Goal: Task Accomplishment & Management: Complete application form

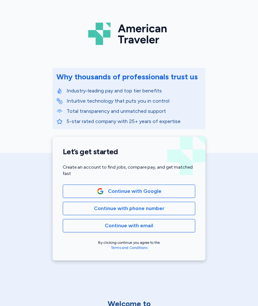
scroll to position [18, 0]
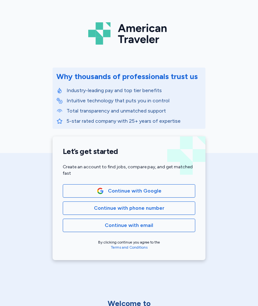
click at [172, 227] on span "Continue with email" at bounding box center [129, 226] width 122 height 8
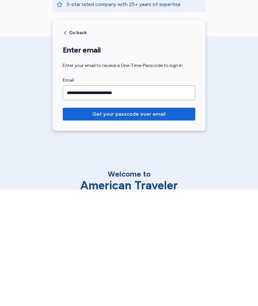
type input "**********"
click at [150, 227] on span "Get your passcode over email" at bounding box center [128, 231] width 73 height 8
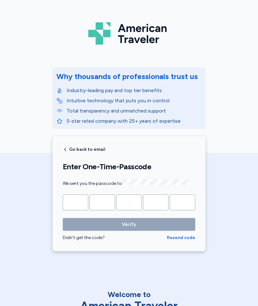
click at [82, 203] on input "Please enter OTP character 1" at bounding box center [76, 203] width 26 height 16
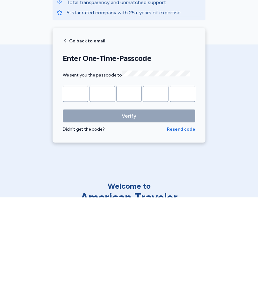
type input "*"
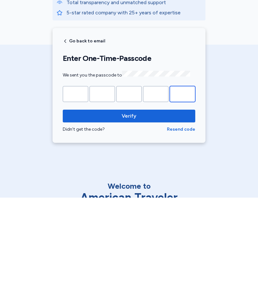
type input "*"
click at [165, 221] on span "Verify" at bounding box center [129, 225] width 122 height 8
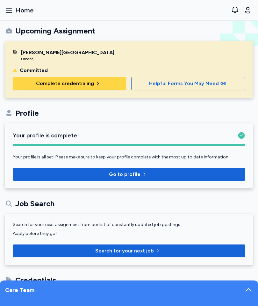
click at [91, 85] on span "Complete credentialing" at bounding box center [65, 84] width 58 height 8
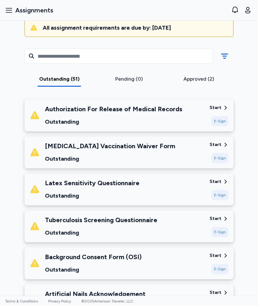
scroll to position [77, 0]
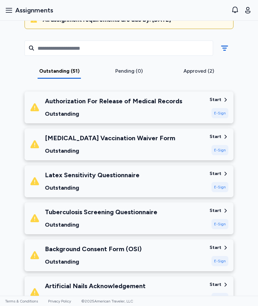
click at [218, 114] on div "E-Sign" at bounding box center [220, 113] width 17 height 10
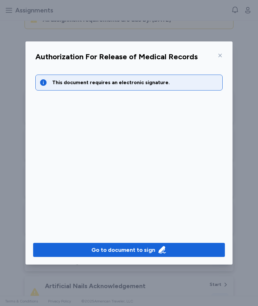
click at [202, 251] on span "Go to document to sign" at bounding box center [129, 250] width 182 height 9
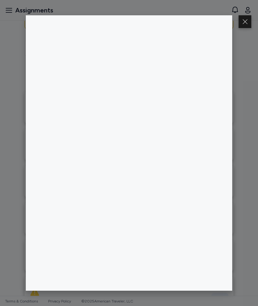
click at [244, 18] on button at bounding box center [245, 21] width 13 height 13
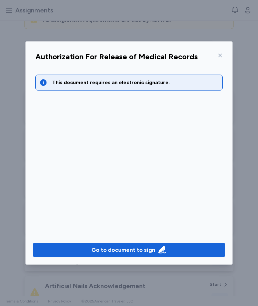
click at [218, 58] on icon at bounding box center [220, 55] width 5 height 5
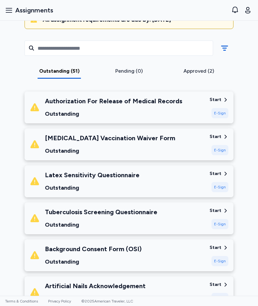
click at [217, 114] on div "E-Sign" at bounding box center [220, 113] width 17 height 10
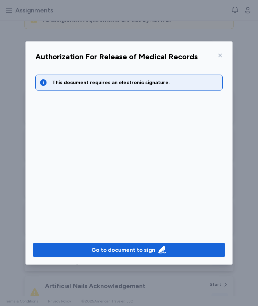
click at [178, 249] on span "Go to document to sign" at bounding box center [129, 250] width 182 height 9
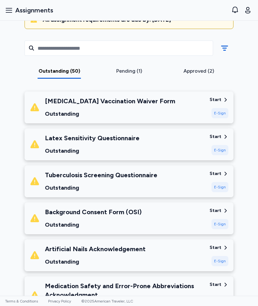
click at [219, 100] on div "Start" at bounding box center [216, 100] width 12 height 6
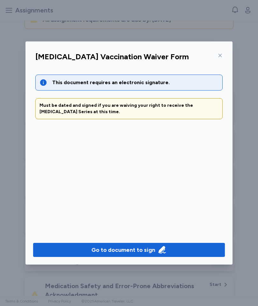
click at [156, 252] on div "Go to document to sign" at bounding box center [129, 250] width 75 height 9
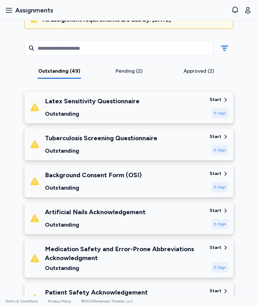
click at [220, 99] on div "Start" at bounding box center [216, 100] width 12 height 6
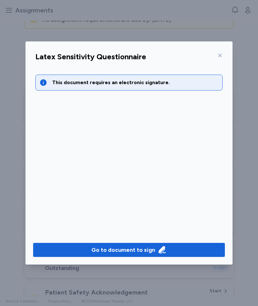
click at [169, 248] on span "Go to document to sign" at bounding box center [129, 250] width 182 height 9
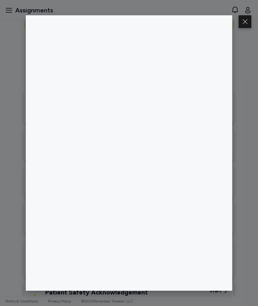
click at [244, 26] on button at bounding box center [245, 21] width 13 height 13
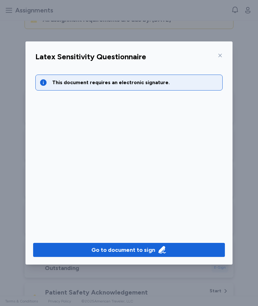
click at [145, 248] on div "Go to document to sign" at bounding box center [124, 250] width 64 height 9
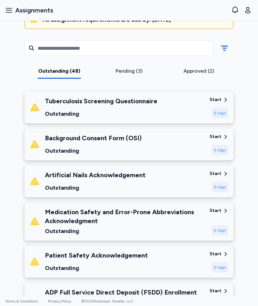
click at [218, 100] on div "Start" at bounding box center [216, 100] width 12 height 6
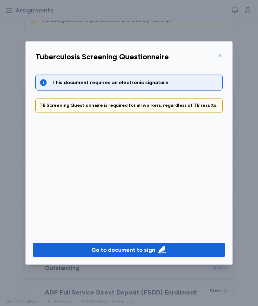
click at [162, 250] on icon "button" at bounding box center [161, 249] width 7 height 7
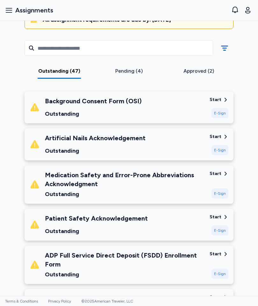
click at [220, 99] on div "Start" at bounding box center [216, 100] width 12 height 6
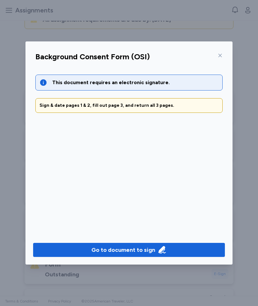
click at [155, 253] on div "Go to document to sign" at bounding box center [129, 250] width 75 height 9
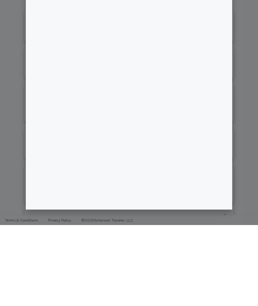
click at [240, 101] on div at bounding box center [129, 153] width 258 height 306
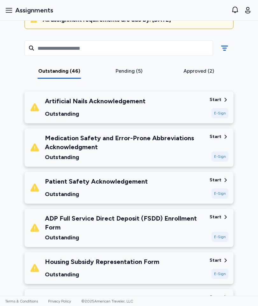
click at [218, 102] on div "Start" at bounding box center [216, 100] width 12 height 6
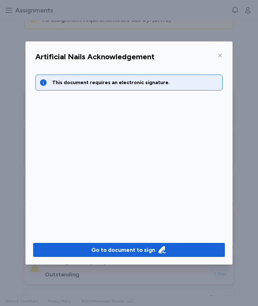
click at [184, 246] on span "Go to document to sign" at bounding box center [129, 250] width 182 height 9
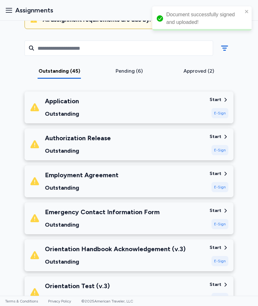
click at [220, 102] on div "Start" at bounding box center [216, 100] width 12 height 6
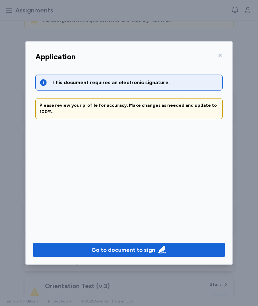
click at [132, 249] on div "Go to document to sign" at bounding box center [124, 250] width 64 height 9
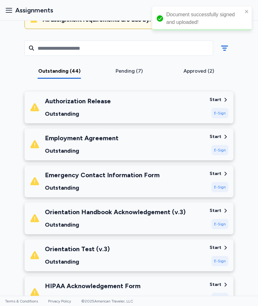
click at [219, 102] on div "Start" at bounding box center [216, 100] width 12 height 6
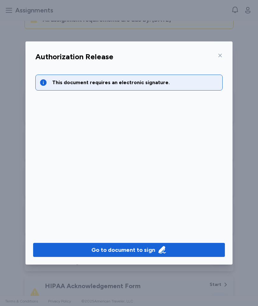
click at [162, 253] on icon "button" at bounding box center [162, 250] width 9 height 9
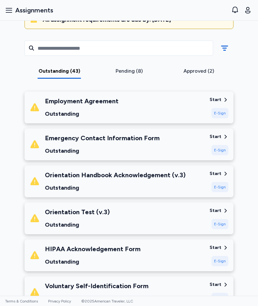
click at [217, 99] on div "Start" at bounding box center [216, 100] width 12 height 6
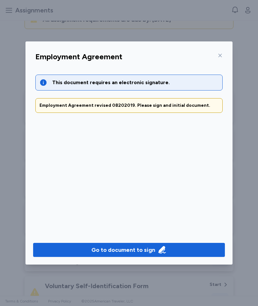
click at [128, 251] on div "Go to document to sign" at bounding box center [124, 250] width 64 height 9
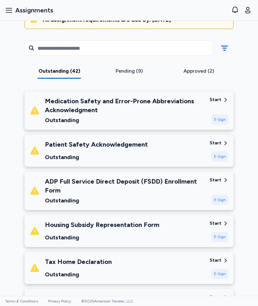
click at [218, 100] on div "Start" at bounding box center [216, 100] width 12 height 6
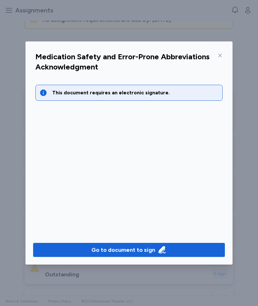
click at [129, 250] on div "Go to document to sign" at bounding box center [124, 250] width 64 height 9
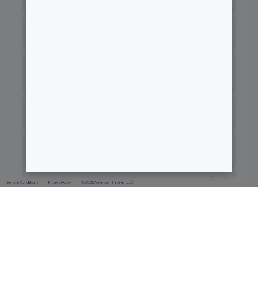
click at [248, 63] on div at bounding box center [129, 153] width 258 height 306
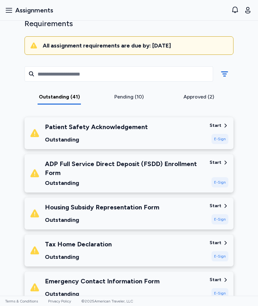
scroll to position [51, 0]
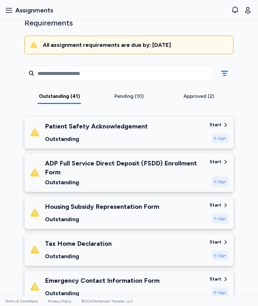
click at [216, 126] on div "Start" at bounding box center [216, 125] width 12 height 6
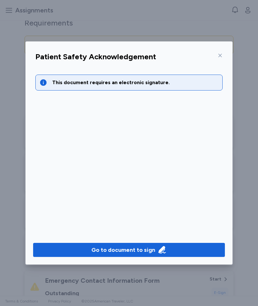
click at [131, 247] on div "Go to document to sign" at bounding box center [124, 250] width 64 height 9
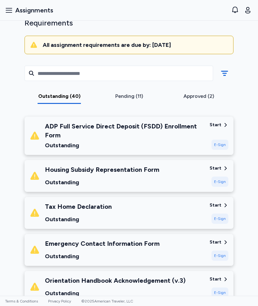
click at [219, 170] on div "Start" at bounding box center [216, 168] width 12 height 6
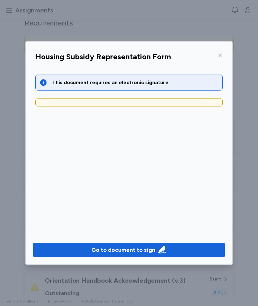
click at [136, 248] on div "Go to document to sign" at bounding box center [124, 250] width 64 height 9
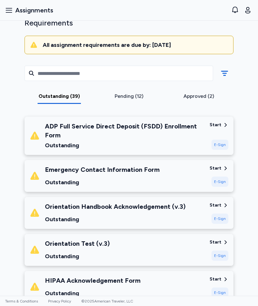
click at [214, 208] on div "Start" at bounding box center [216, 205] width 12 height 6
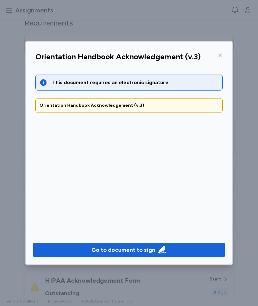
click at [142, 248] on div "Go to document to sign" at bounding box center [124, 250] width 64 height 9
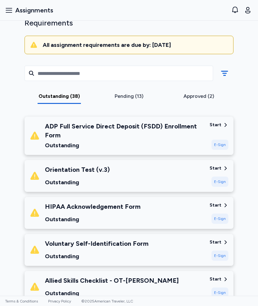
click at [214, 206] on div "Start" at bounding box center [216, 205] width 12 height 6
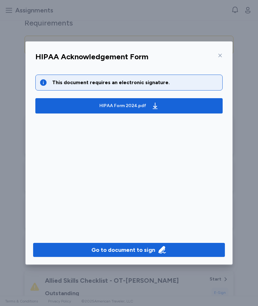
click at [135, 250] on div "Go to document to sign" at bounding box center [124, 250] width 64 height 9
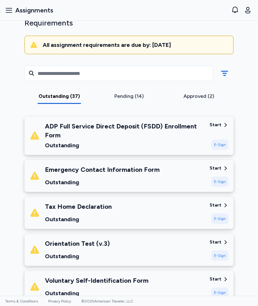
click at [217, 168] on div "Start" at bounding box center [216, 168] width 12 height 6
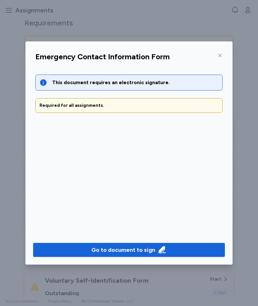
click at [134, 247] on div "Go to document to sign" at bounding box center [124, 250] width 64 height 9
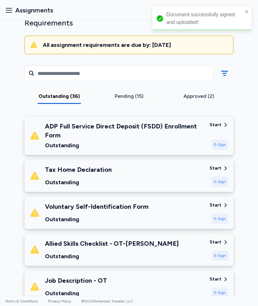
scroll to position [81, 0]
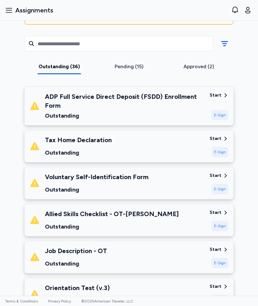
click at [217, 174] on div "Start" at bounding box center [216, 176] width 12 height 6
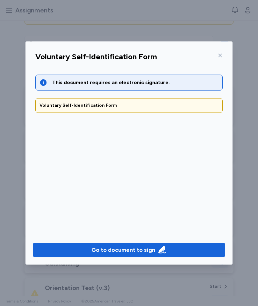
click at [150, 246] on div "Go to document to sign" at bounding box center [124, 250] width 64 height 9
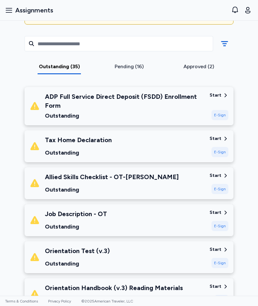
click at [224, 215] on icon at bounding box center [226, 213] width 6 height 6
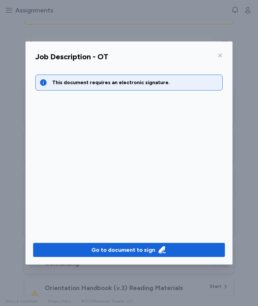
click at [127, 249] on div "Go to document to sign" at bounding box center [124, 250] width 64 height 9
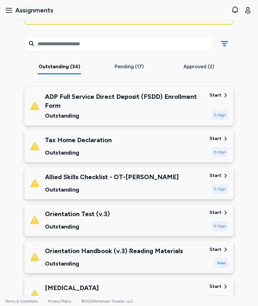
click at [214, 214] on div "Start" at bounding box center [216, 213] width 12 height 6
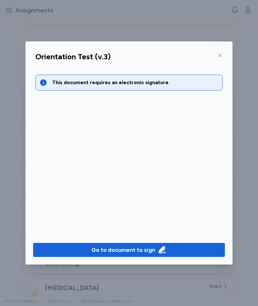
click at [70, 247] on span "Go to document to sign" at bounding box center [129, 250] width 182 height 9
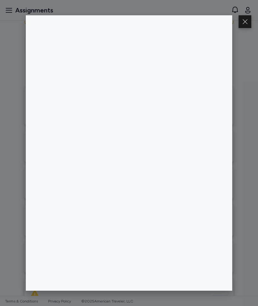
click at [241, 23] on button at bounding box center [245, 21] width 13 height 13
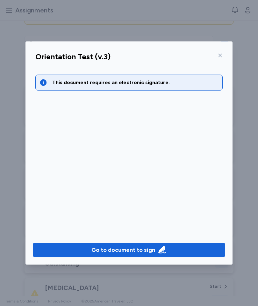
click at [219, 58] on div at bounding box center [219, 55] width 8 height 10
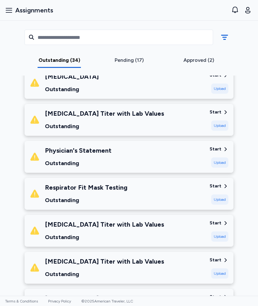
scroll to position [294, 0]
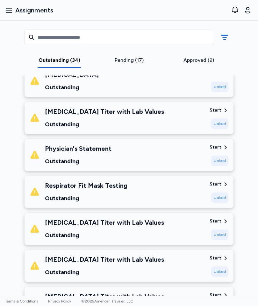
click at [218, 148] on div "Start" at bounding box center [216, 147] width 12 height 6
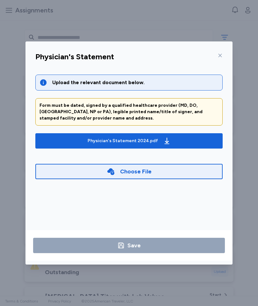
click at [219, 58] on icon at bounding box center [220, 55] width 5 height 5
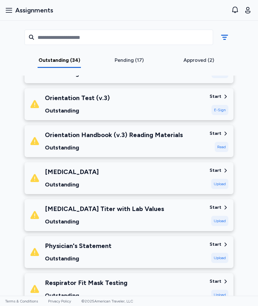
scroll to position [198, 0]
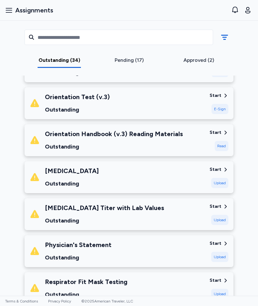
click at [220, 172] on div "Start" at bounding box center [216, 169] width 12 height 6
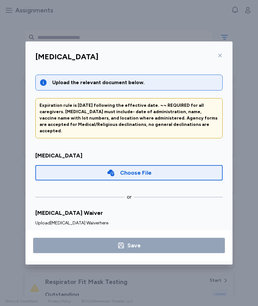
click at [222, 59] on div at bounding box center [219, 55] width 8 height 10
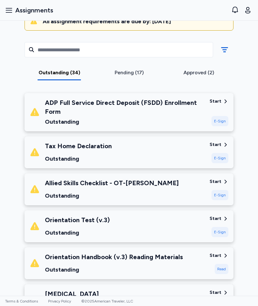
scroll to position [89, 0]
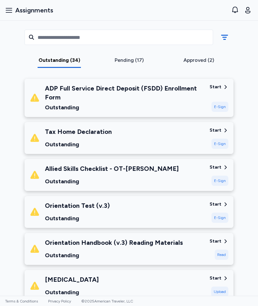
click at [219, 132] on div "Start" at bounding box center [216, 130] width 12 height 6
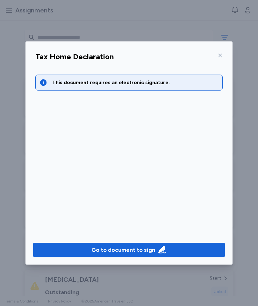
click at [88, 247] on span "Go to document to sign" at bounding box center [129, 250] width 182 height 9
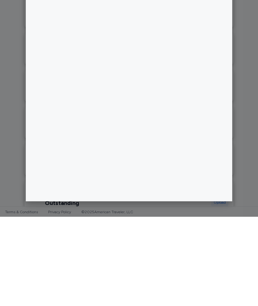
click at [248, 104] on div at bounding box center [129, 153] width 258 height 306
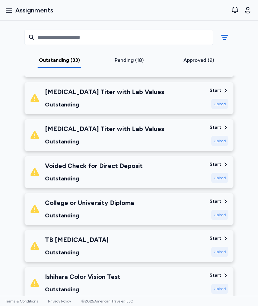
scroll to position [426, 0]
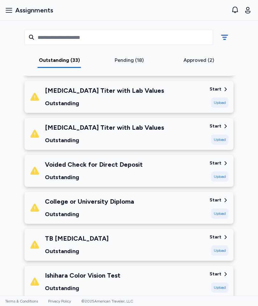
click at [216, 165] on div "Start" at bounding box center [216, 163] width 12 height 6
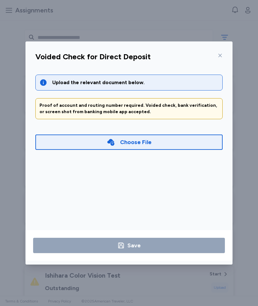
click at [215, 58] on div at bounding box center [219, 55] width 8 height 10
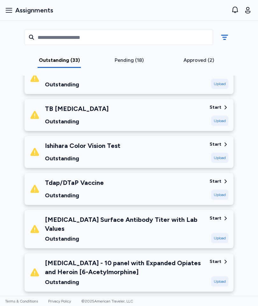
scroll to position [556, 0]
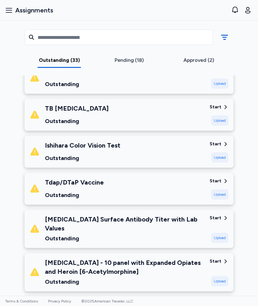
click at [217, 144] on div "Start" at bounding box center [216, 144] width 12 height 6
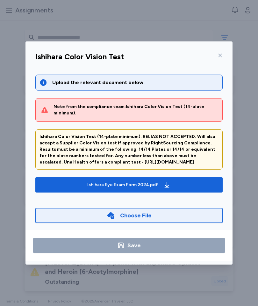
click at [222, 59] on div at bounding box center [219, 55] width 8 height 10
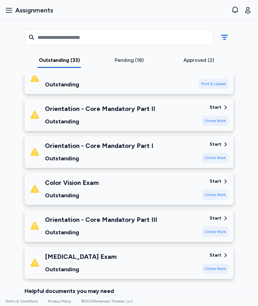
scroll to position [1140, 0]
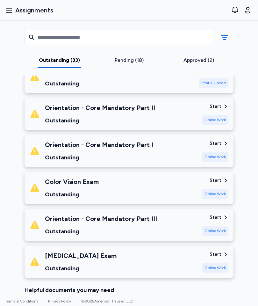
click at [218, 177] on div "Start" at bounding box center [216, 180] width 12 height 6
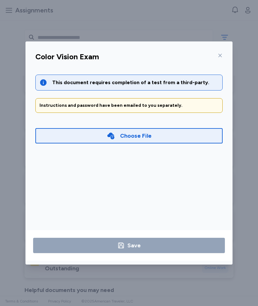
click at [219, 54] on icon at bounding box center [221, 56] width 4 height 4
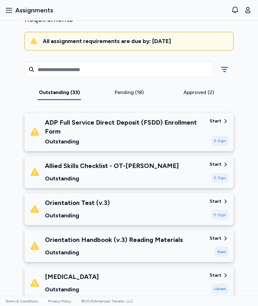
scroll to position [54, 0]
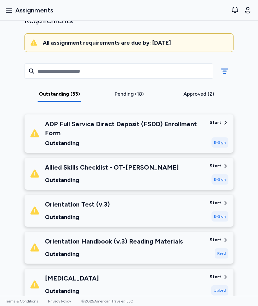
click at [216, 205] on div "Start" at bounding box center [216, 203] width 12 height 6
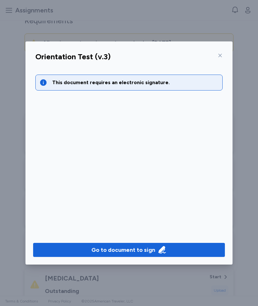
click at [108, 251] on div "Go to document to sign" at bounding box center [124, 250] width 64 height 9
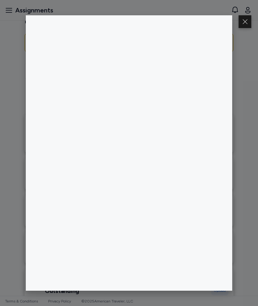
click at [242, 28] on button at bounding box center [245, 21] width 13 height 13
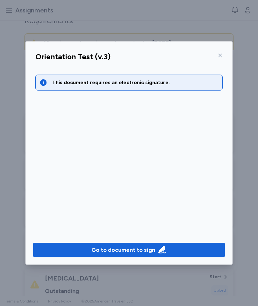
click at [223, 55] on icon at bounding box center [220, 55] width 5 height 5
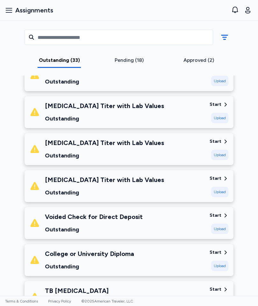
scroll to position [374, 0]
click at [225, 180] on icon at bounding box center [226, 179] width 6 height 6
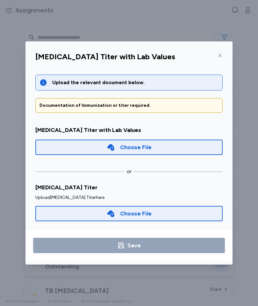
click at [221, 55] on icon at bounding box center [221, 56] width 4 height 4
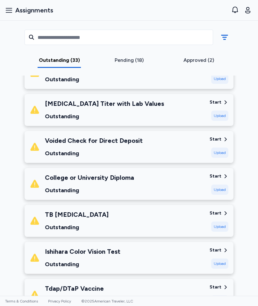
scroll to position [455, 0]
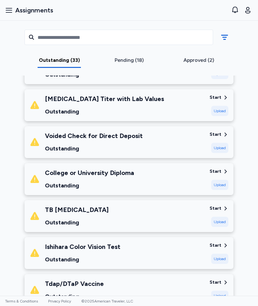
click at [219, 171] on div "Start" at bounding box center [216, 171] width 12 height 6
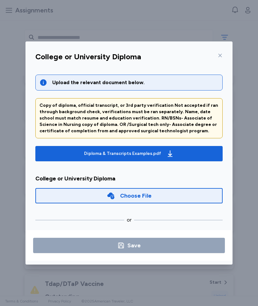
click at [220, 55] on icon at bounding box center [220, 55] width 5 height 5
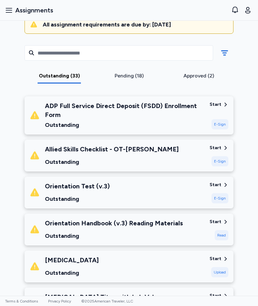
scroll to position [73, 0]
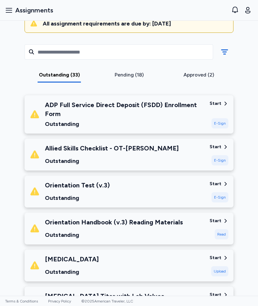
click at [218, 148] on div "Start" at bounding box center [216, 147] width 12 height 6
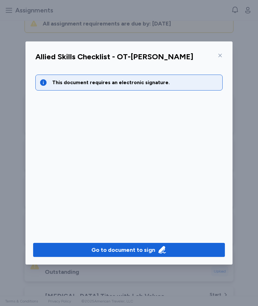
click at [144, 252] on div "Go to document to sign" at bounding box center [124, 250] width 64 height 9
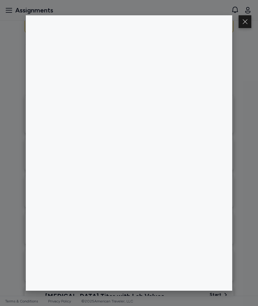
click at [241, 27] on button at bounding box center [245, 21] width 13 height 13
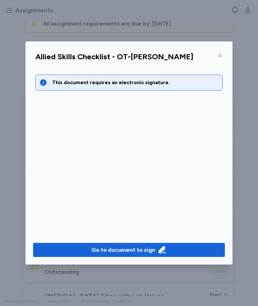
click at [118, 250] on div "Go to document to sign" at bounding box center [124, 250] width 64 height 9
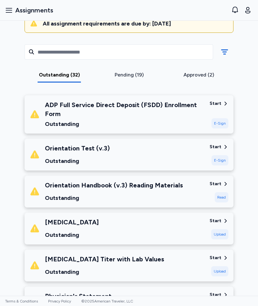
click at [217, 105] on div "Start" at bounding box center [216, 103] width 12 height 6
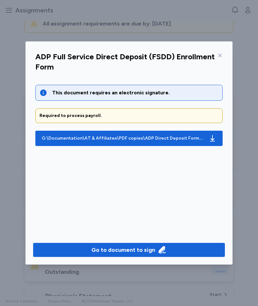
click at [136, 250] on div "Go to document to sign" at bounding box center [124, 250] width 64 height 9
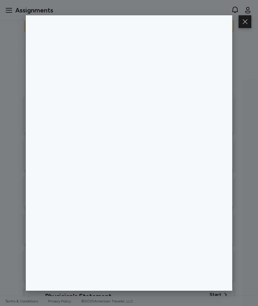
click at [242, 24] on button at bounding box center [245, 21] width 13 height 13
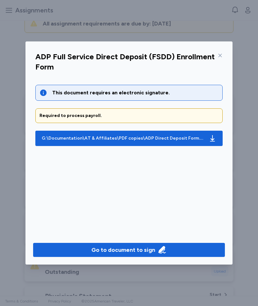
click at [222, 59] on div at bounding box center [219, 55] width 8 height 10
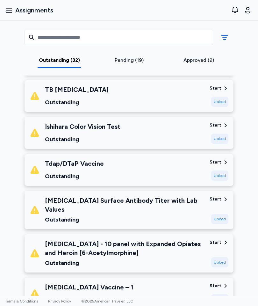
scroll to position [540, 0]
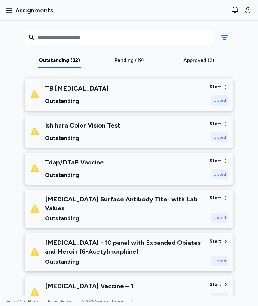
click at [222, 164] on div "Start Upload" at bounding box center [219, 169] width 19 height 22
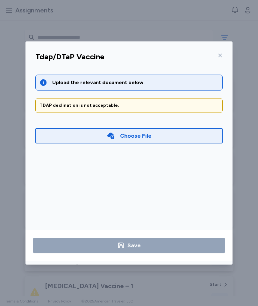
click at [153, 139] on div "Choose File" at bounding box center [129, 135] width 188 height 15
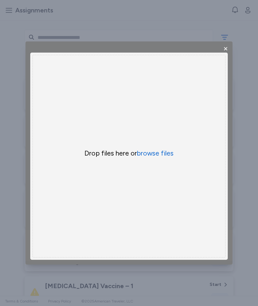
click at [155, 151] on button "browse files" at bounding box center [155, 153] width 37 height 9
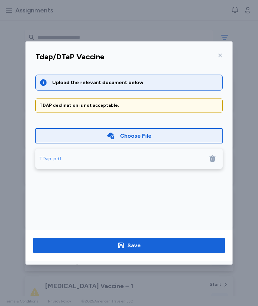
click at [150, 243] on span "Save" at bounding box center [129, 245] width 182 height 9
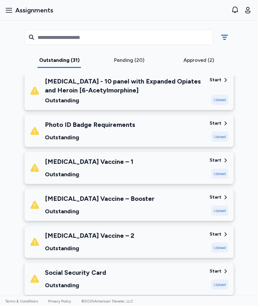
scroll to position [658, 0]
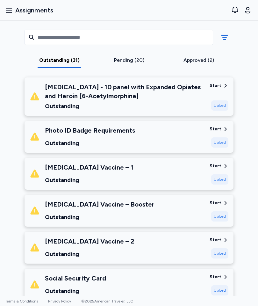
click at [219, 163] on div "Start" at bounding box center [216, 166] width 12 height 6
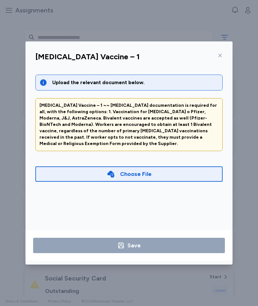
click at [146, 170] on div "Choose File" at bounding box center [136, 174] width 32 height 9
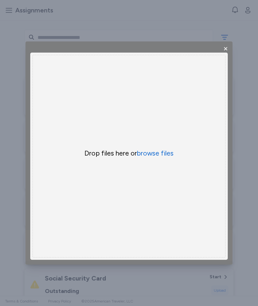
click at [165, 157] on button "browse files" at bounding box center [155, 153] width 37 height 9
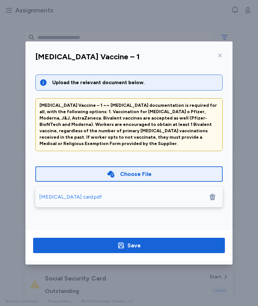
click at [145, 242] on span "Save" at bounding box center [129, 245] width 182 height 9
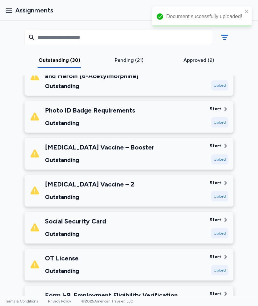
scroll to position [679, 0]
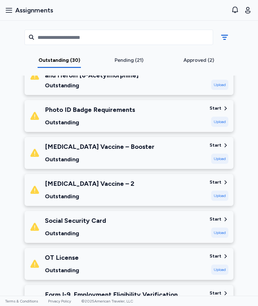
click at [217, 179] on div "Start" at bounding box center [216, 182] width 12 height 6
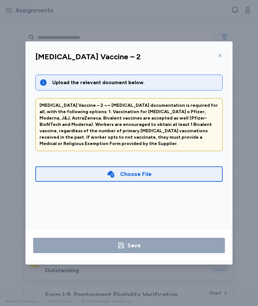
click at [164, 166] on div "Choose File" at bounding box center [129, 173] width 188 height 15
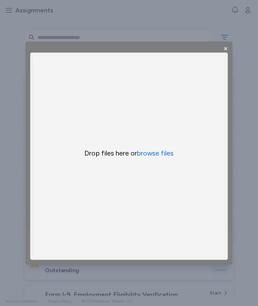
click at [159, 155] on button "browse files" at bounding box center [155, 153] width 37 height 9
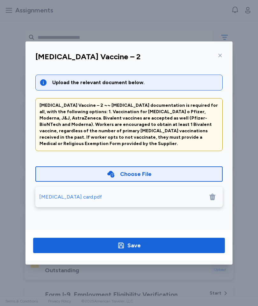
click at [136, 247] on div "Save" at bounding box center [134, 245] width 13 height 9
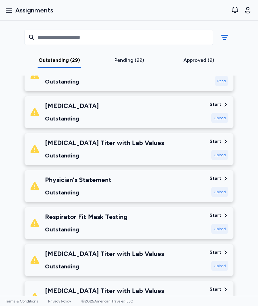
scroll to position [96, 0]
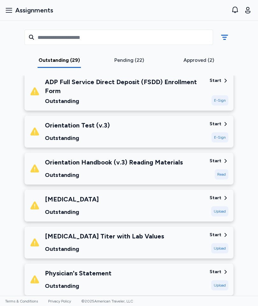
click at [129, 62] on div "Pending (22)" at bounding box center [129, 60] width 65 height 8
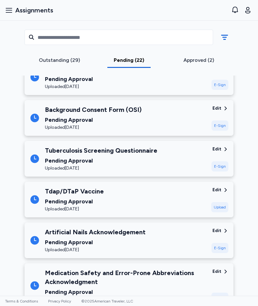
scroll to position [270, 0]
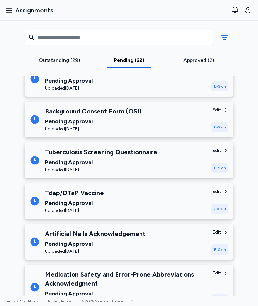
click at [63, 58] on div "Outstanding (29)" at bounding box center [59, 60] width 65 height 8
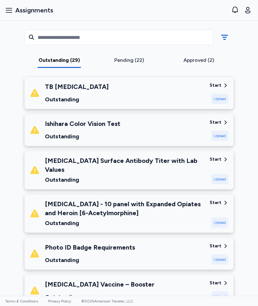
scroll to position [541, 0]
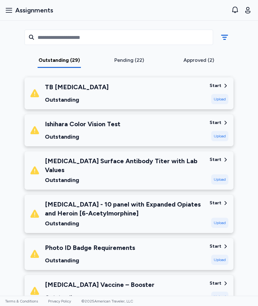
click at [218, 159] on div "Start" at bounding box center [216, 160] width 12 height 6
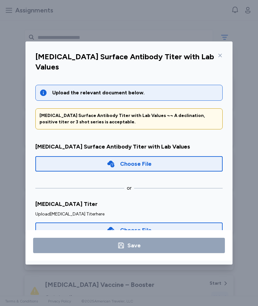
click at [139, 226] on div "Choose File" at bounding box center [136, 230] width 32 height 9
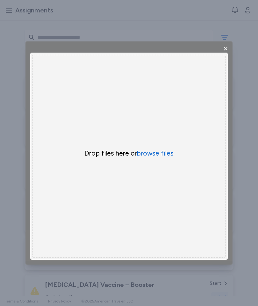
click at [162, 153] on button "browse files" at bounding box center [155, 153] width 37 height 9
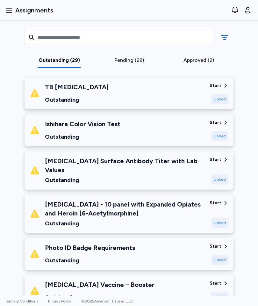
click at [222, 161] on div "Start" at bounding box center [219, 160] width 19 height 6
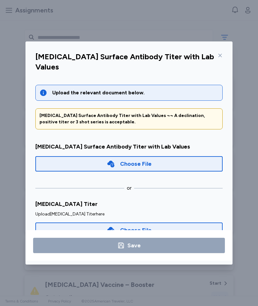
click at [139, 226] on div "Choose File" at bounding box center [136, 230] width 32 height 9
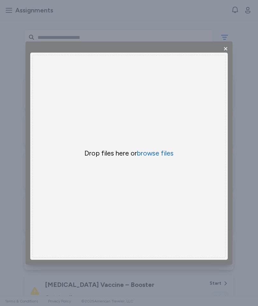
click at [162, 155] on button "browse files" at bounding box center [155, 153] width 37 height 9
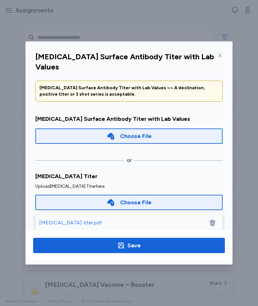
scroll to position [33, 0]
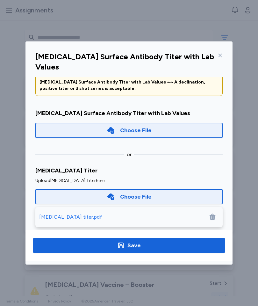
click at [139, 243] on div "Save" at bounding box center [134, 245] width 13 height 9
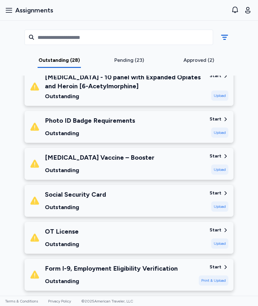
scroll to position [626, 0]
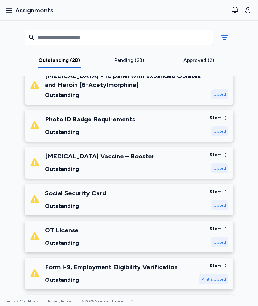
click at [220, 191] on div "Start" at bounding box center [216, 192] width 12 height 6
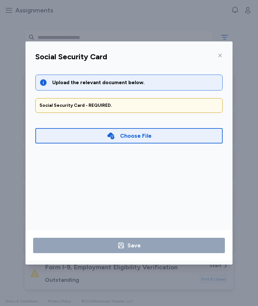
click at [172, 137] on div "Choose File" at bounding box center [129, 135] width 188 height 15
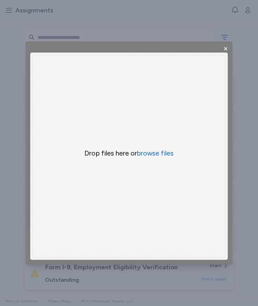
click at [153, 154] on button "browse files" at bounding box center [155, 153] width 37 height 9
click at [226, 47] on span "×" at bounding box center [225, 48] width 5 height 11
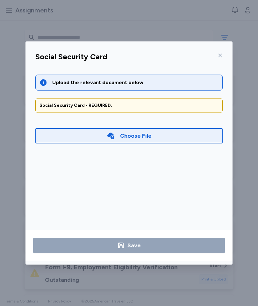
click at [222, 54] on icon at bounding box center [220, 55] width 5 height 5
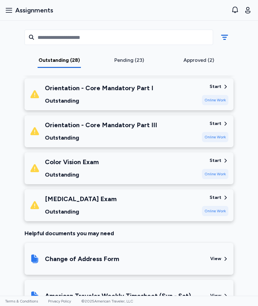
scroll to position [1005, 0]
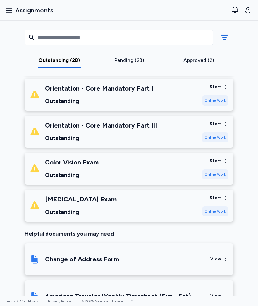
click at [218, 195] on div "Start" at bounding box center [216, 198] width 12 height 6
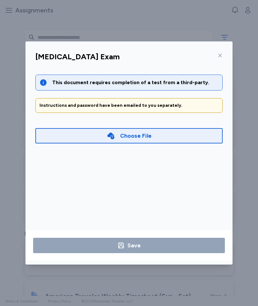
click at [221, 55] on icon at bounding box center [220, 55] width 5 height 5
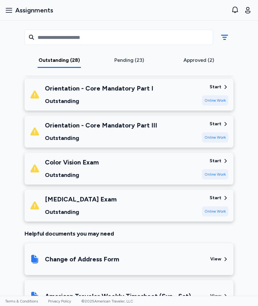
click at [220, 195] on div "Start" at bounding box center [216, 198] width 12 height 6
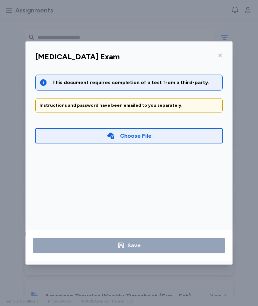
click at [217, 56] on div at bounding box center [219, 55] width 8 height 10
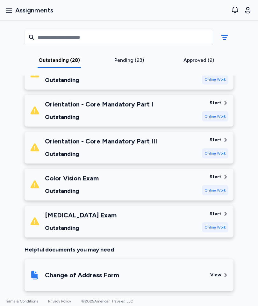
scroll to position [978, 0]
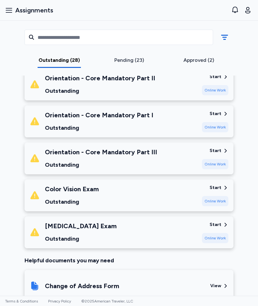
click at [220, 148] on div "Start" at bounding box center [216, 151] width 12 height 6
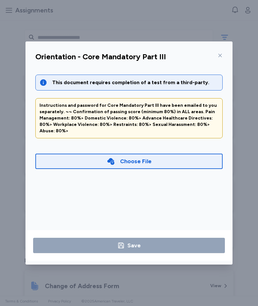
click at [222, 57] on icon at bounding box center [220, 55] width 5 height 5
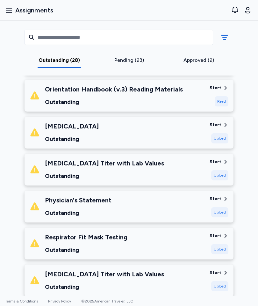
scroll to position [176, 0]
